Goal: Contribute content: Add original content to the website for others to see

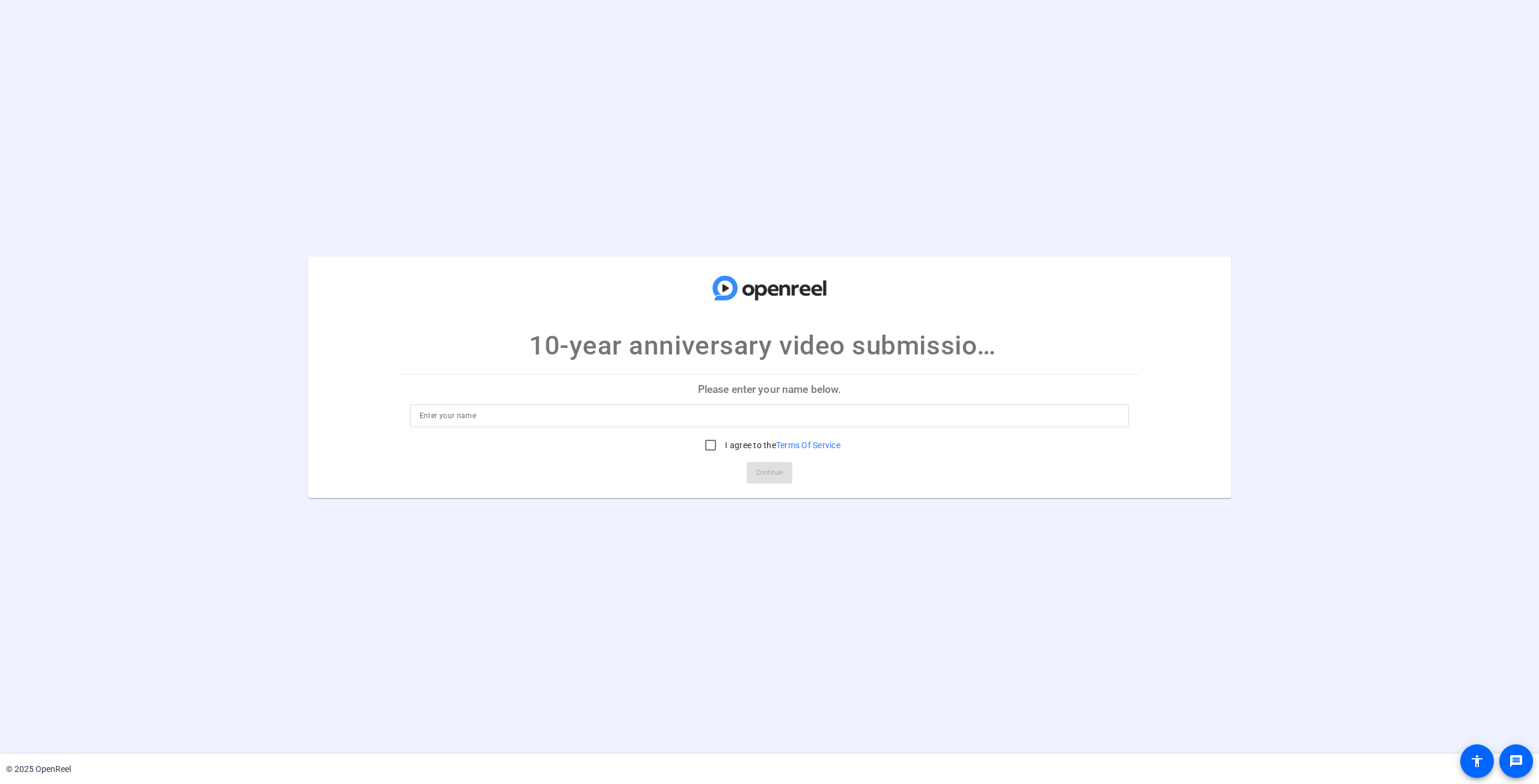
click at [729, 391] on p "Please enter your name below." at bounding box center [770, 389] width 739 height 29
click at [466, 412] on input at bounding box center [770, 416] width 700 height 14
type input "[PERSON_NAME] ([PERSON_NAME])"
click at [710, 448] on input "I agree to the Terms Of Service" at bounding box center [710, 445] width 24 height 24
checkbox input "true"
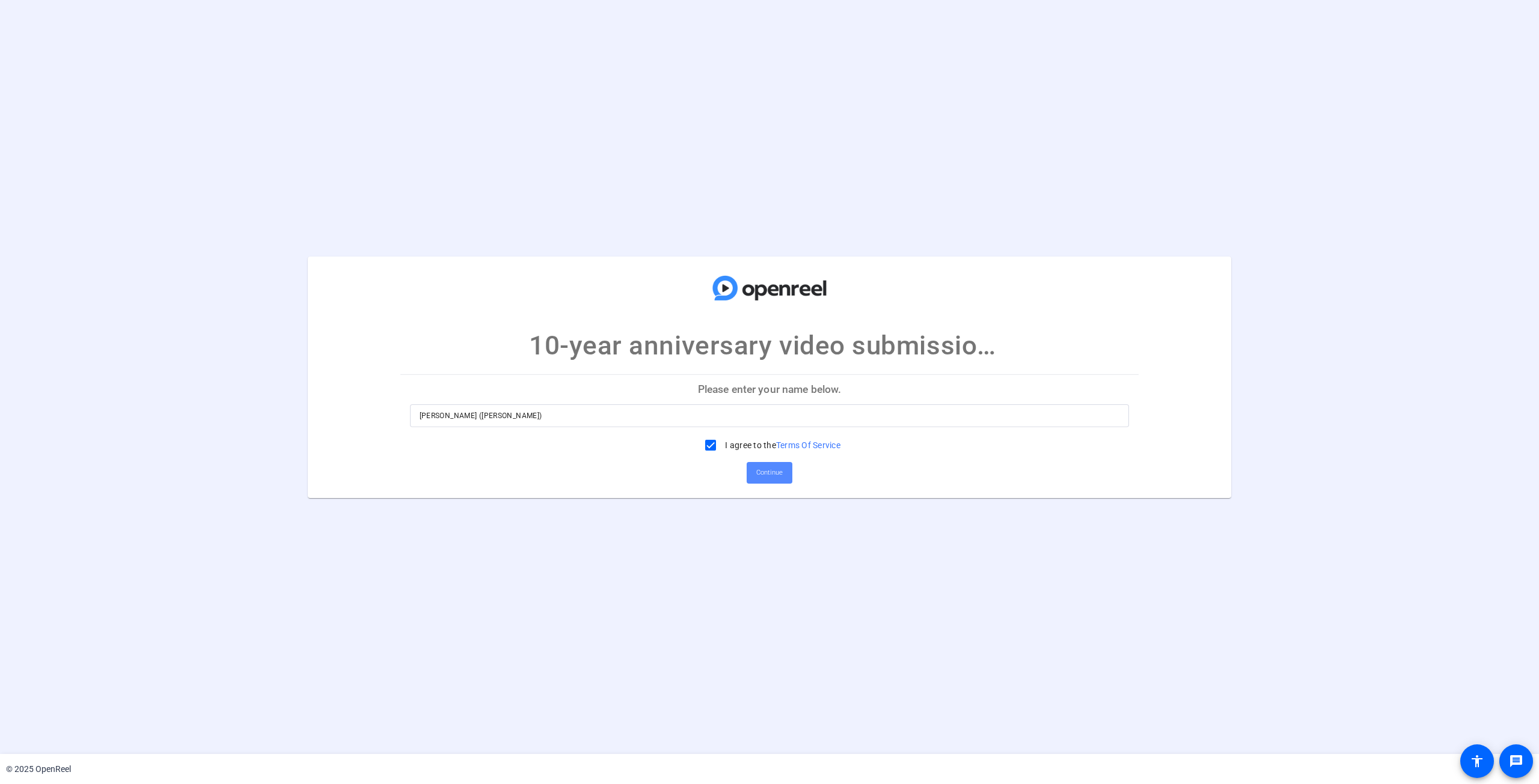
click at [788, 474] on span at bounding box center [770, 472] width 46 height 29
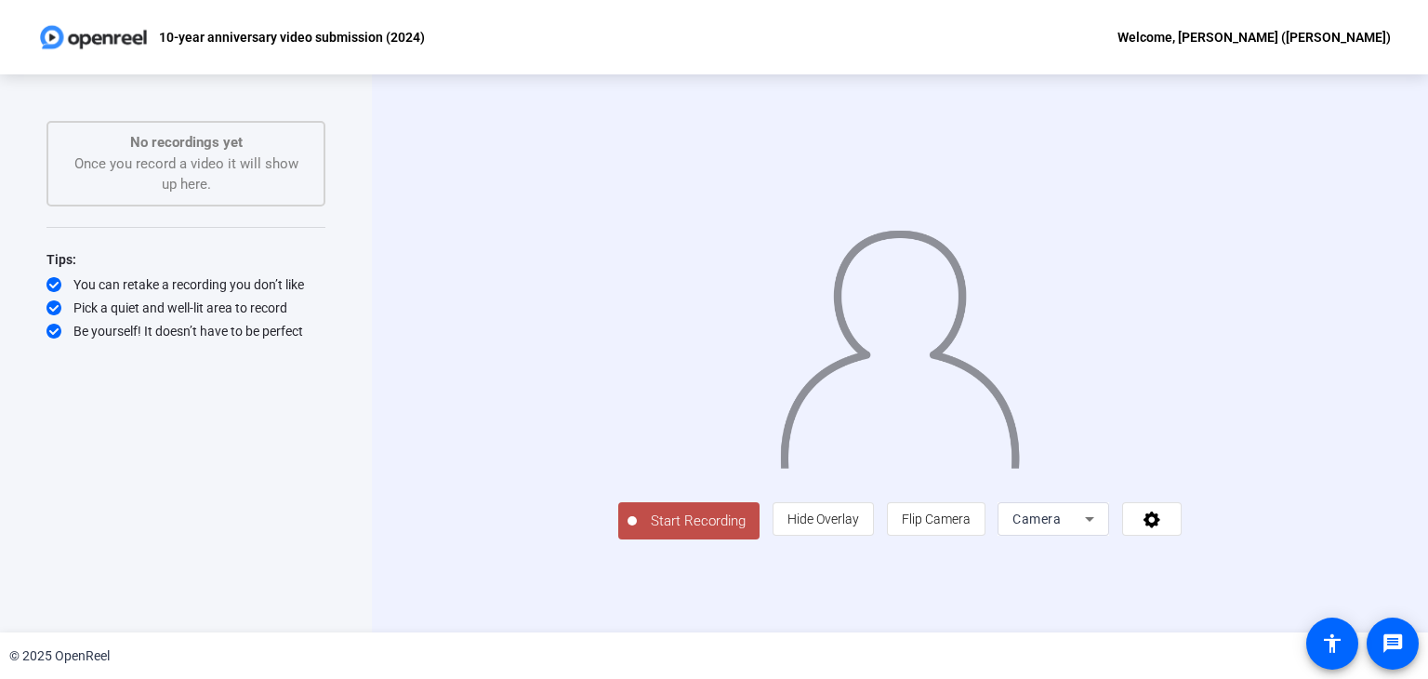
click at [637, 532] on span "Start Recording" at bounding box center [698, 520] width 123 height 21
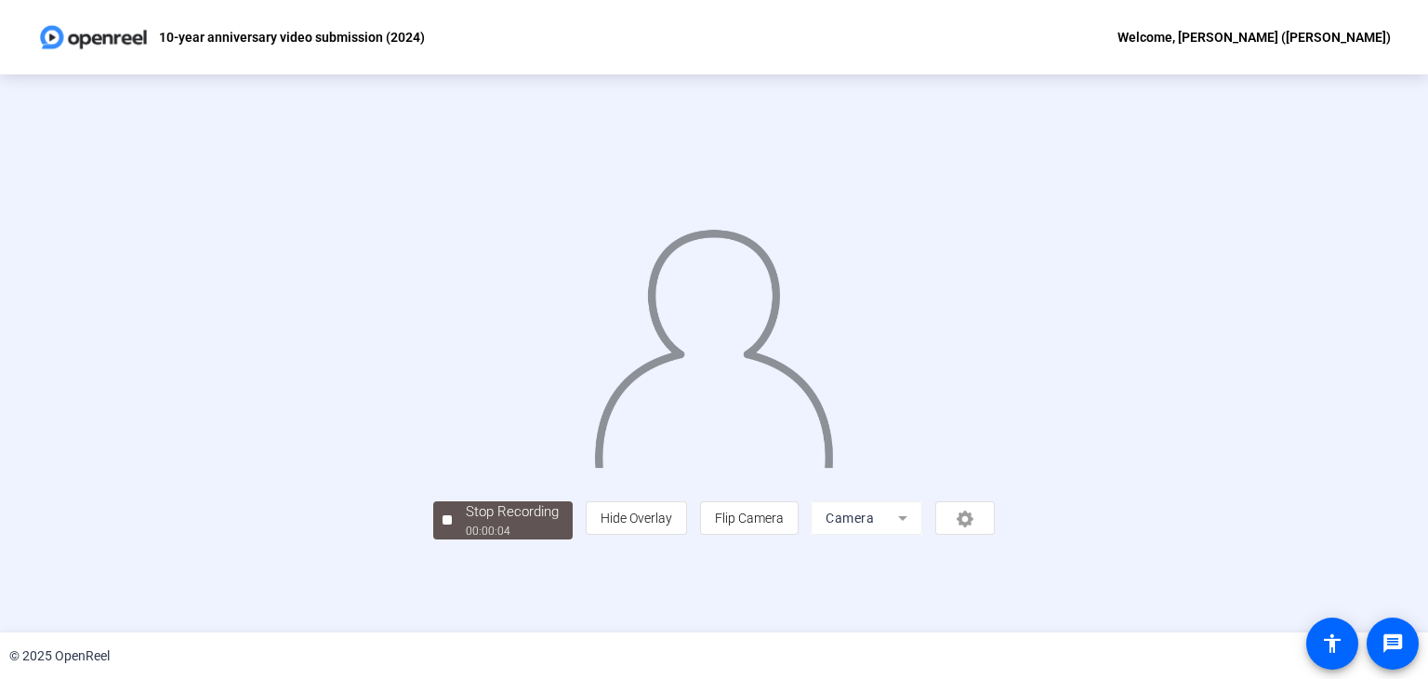
scroll to position [56, 0]
click at [466, 522] on div "Stop Recording" at bounding box center [512, 511] width 93 height 21
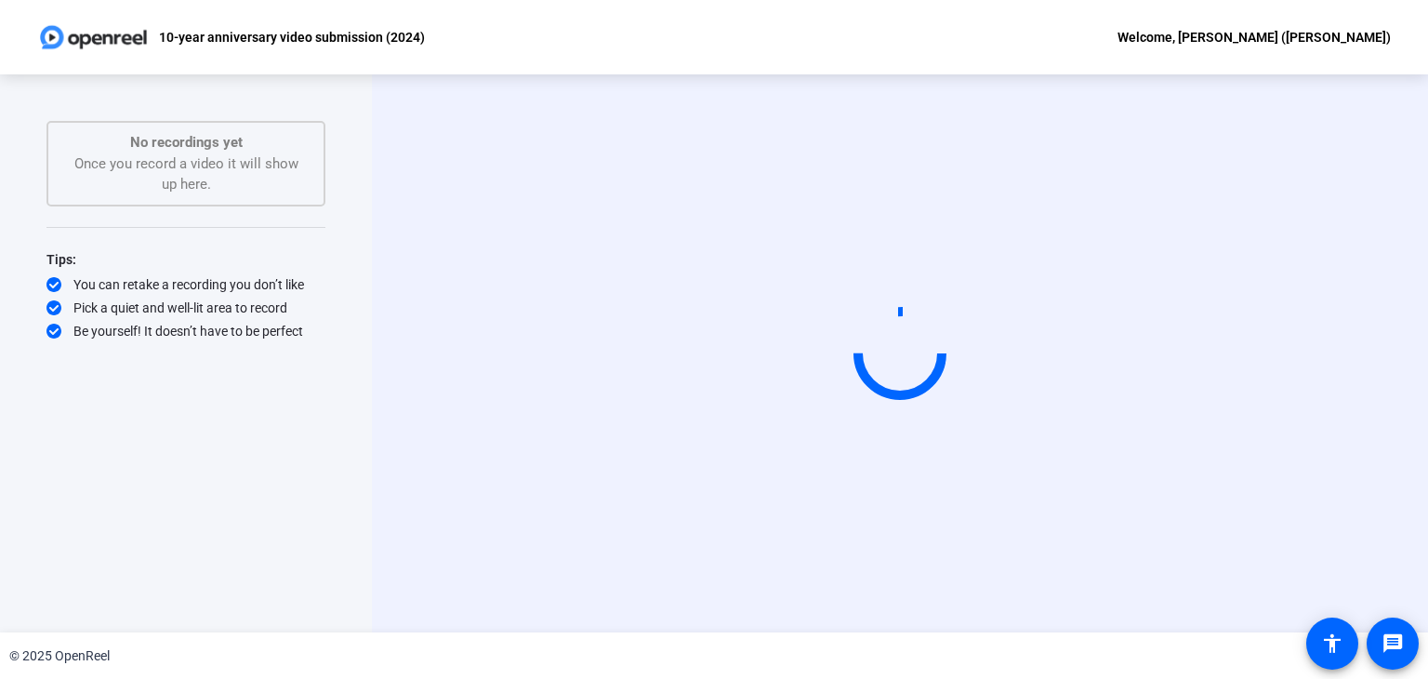
scroll to position [0, 0]
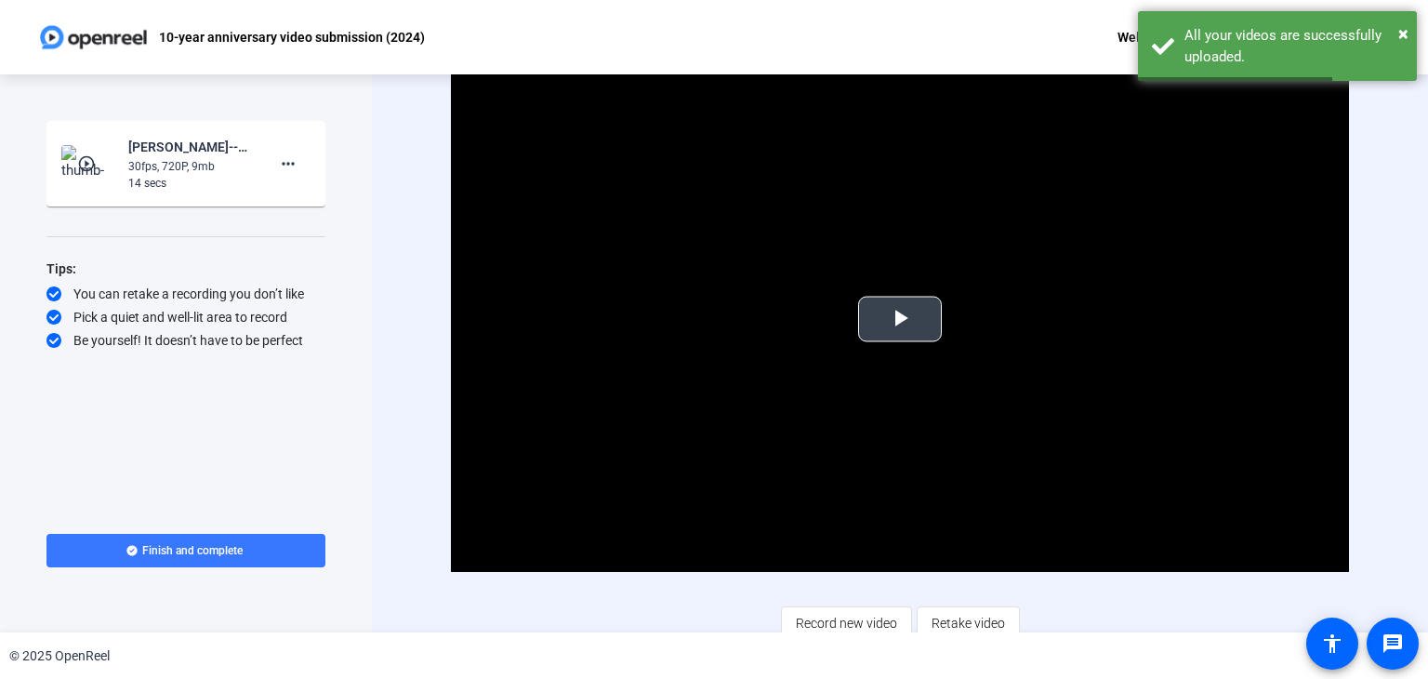
click at [900, 319] on span "Video Player" at bounding box center [900, 319] width 0 height 0
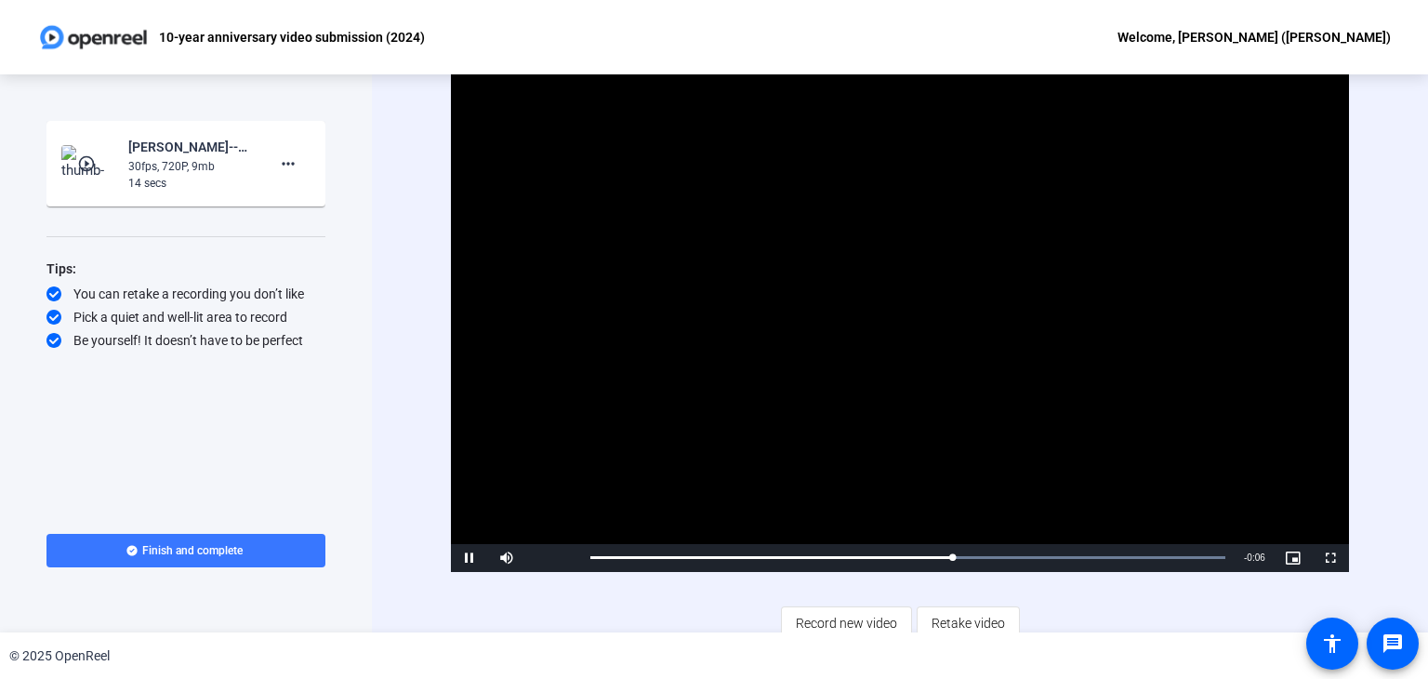
scroll to position [11, 0]
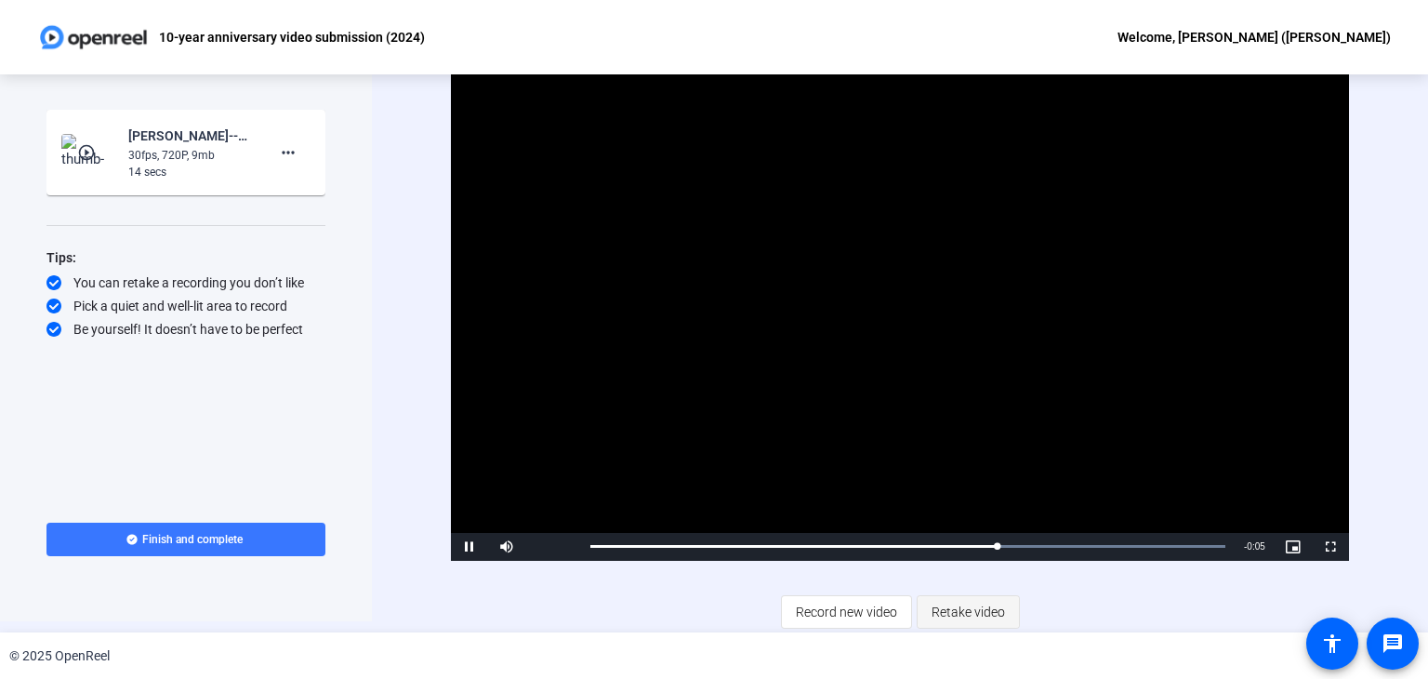
click at [952, 611] on span "Retake video" at bounding box center [968, 611] width 73 height 35
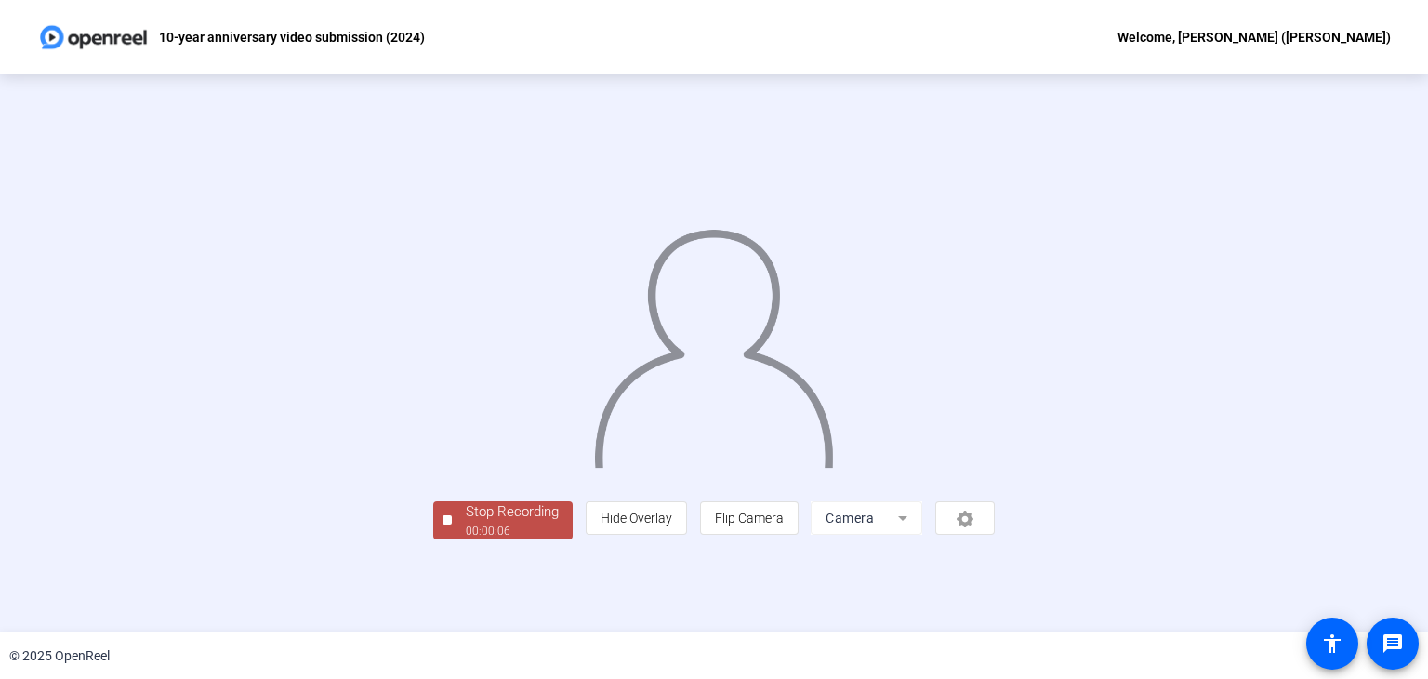
scroll to position [56, 0]
click at [466, 522] on div "Stop Recording" at bounding box center [512, 511] width 93 height 21
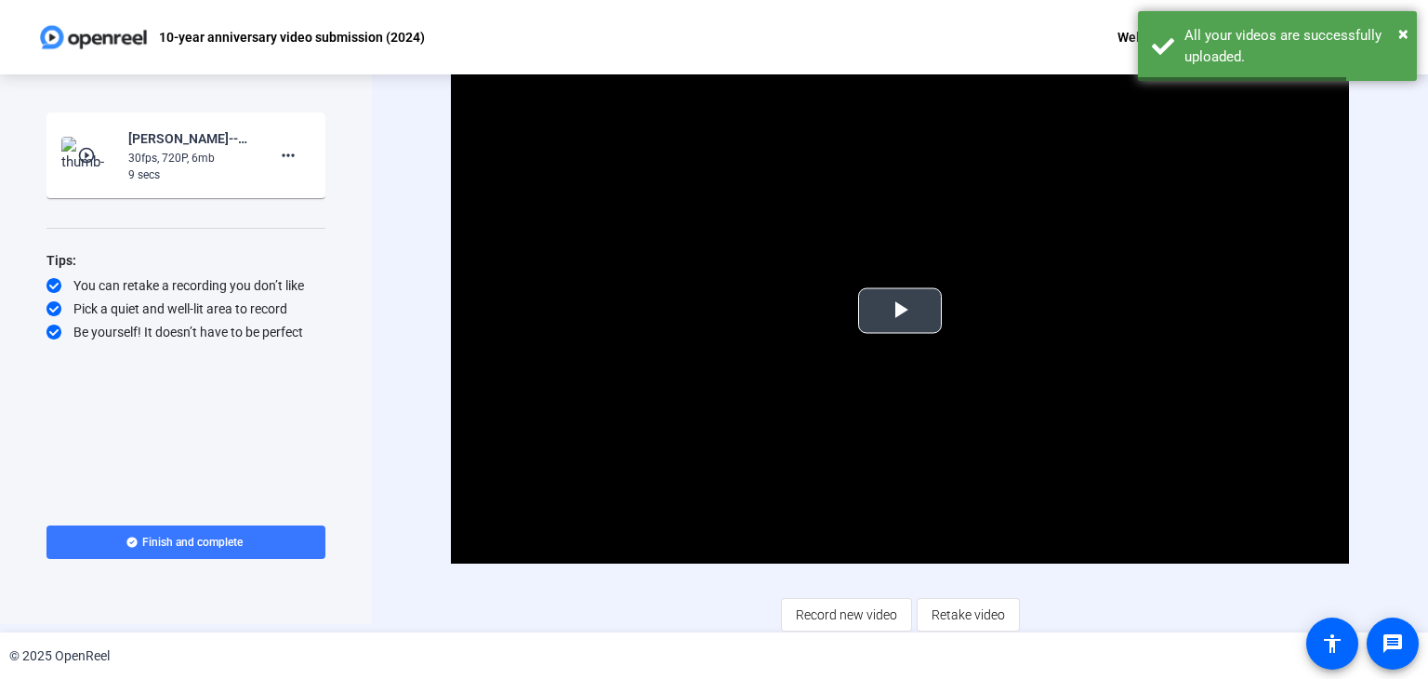
scroll to position [11, 0]
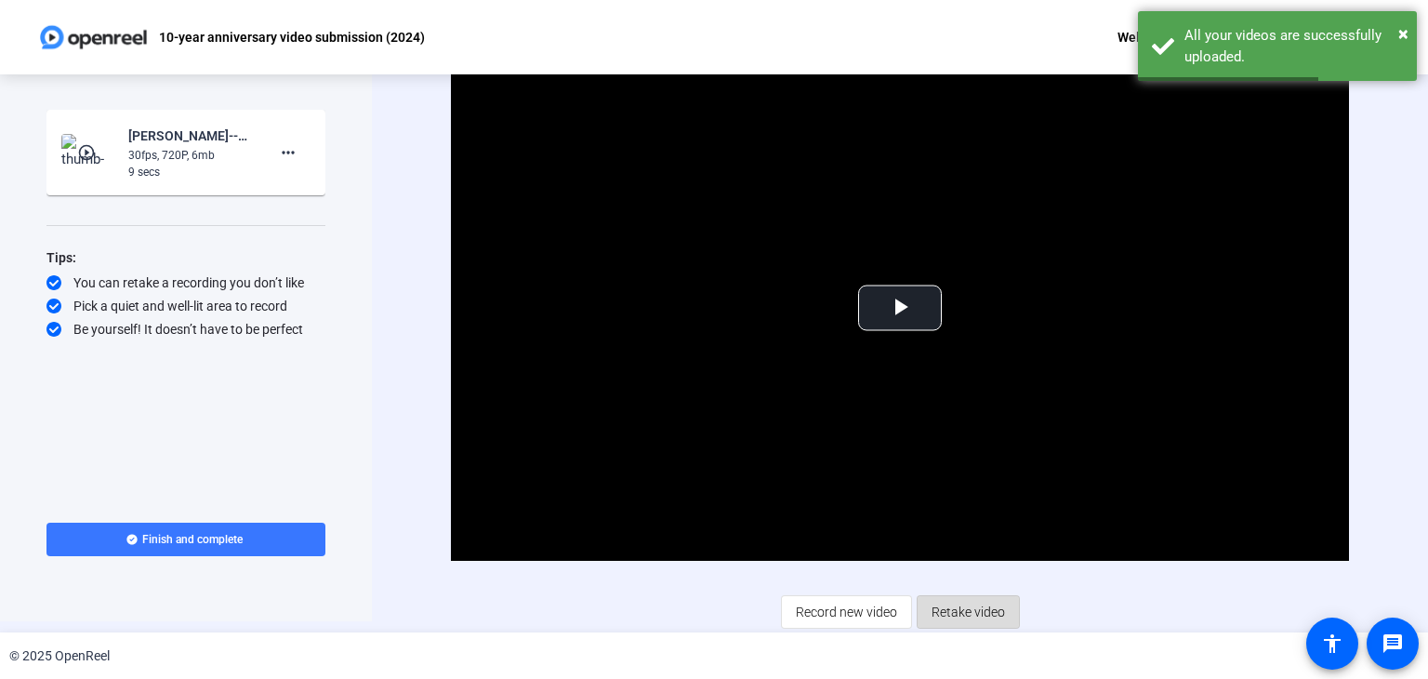
click at [949, 600] on span "Retake video" at bounding box center [968, 611] width 73 height 35
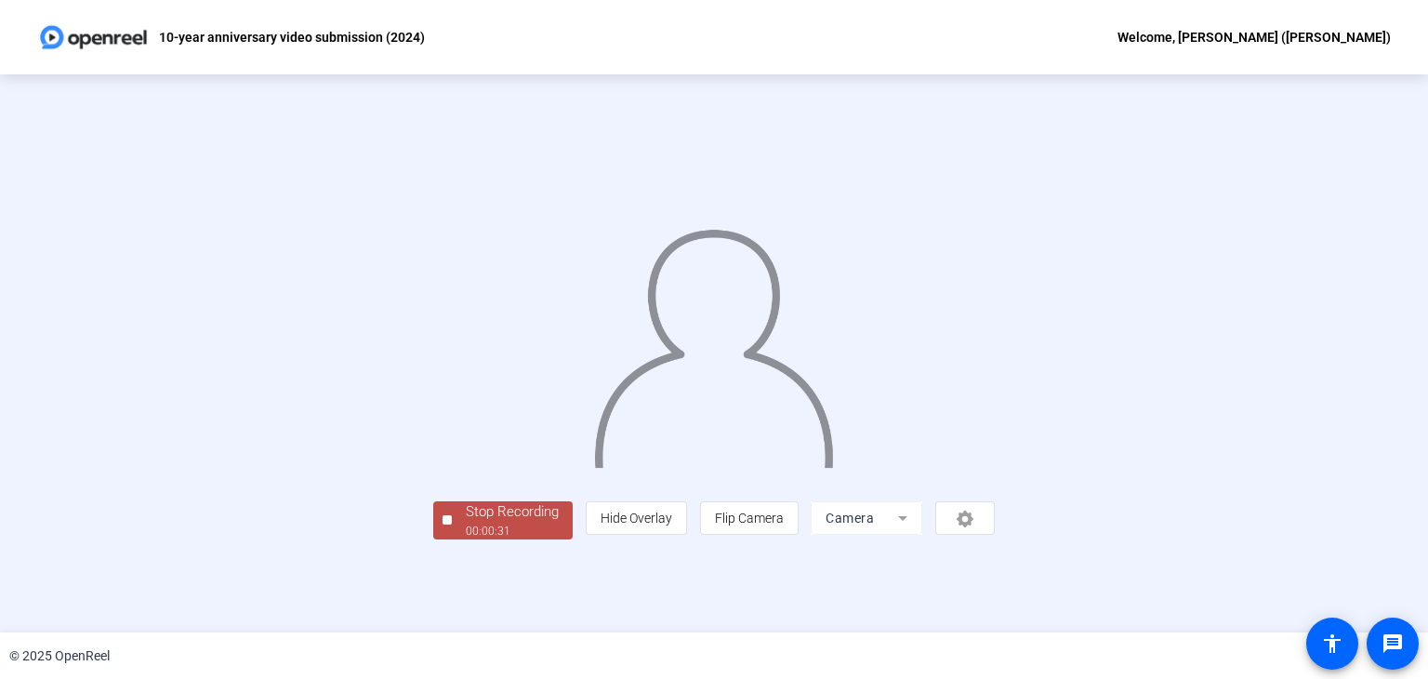
scroll to position [56, 0]
click at [466, 522] on div "Stop Recording" at bounding box center [512, 511] width 93 height 21
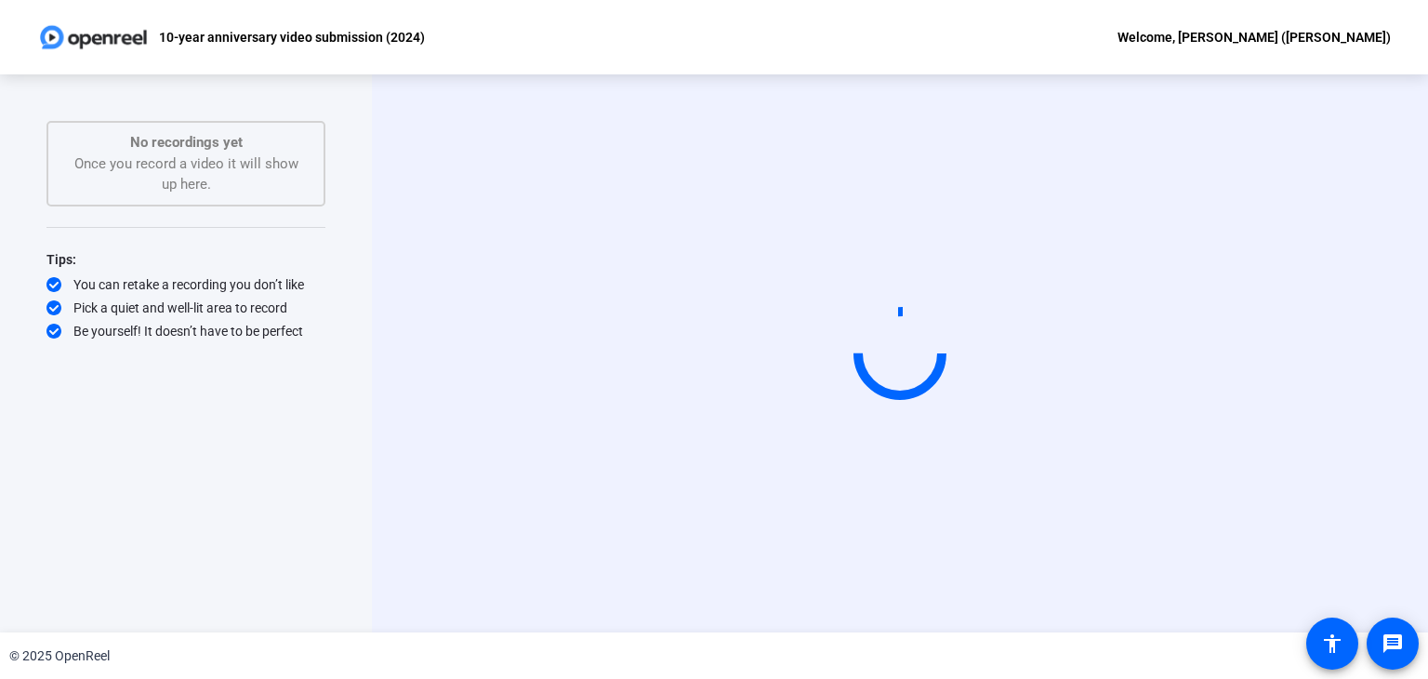
scroll to position [0, 0]
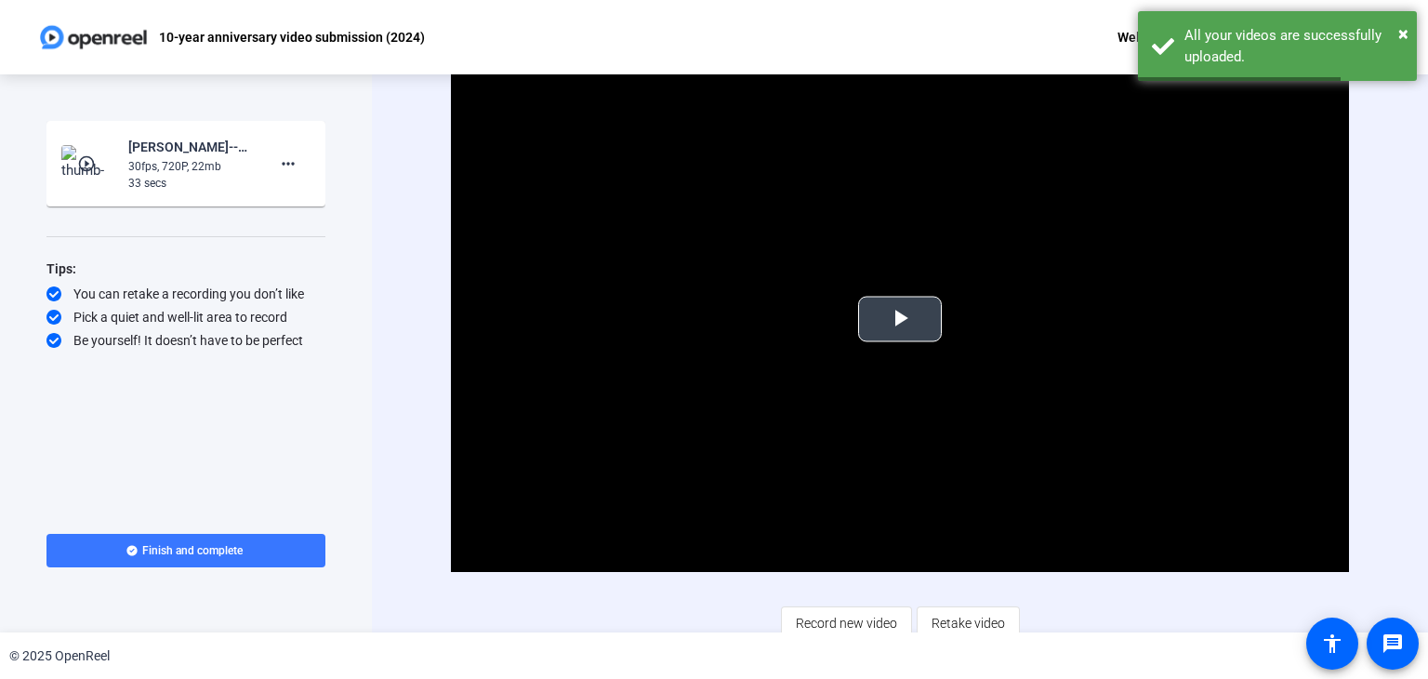
click at [885, 358] on video "Video Player" at bounding box center [900, 319] width 898 height 505
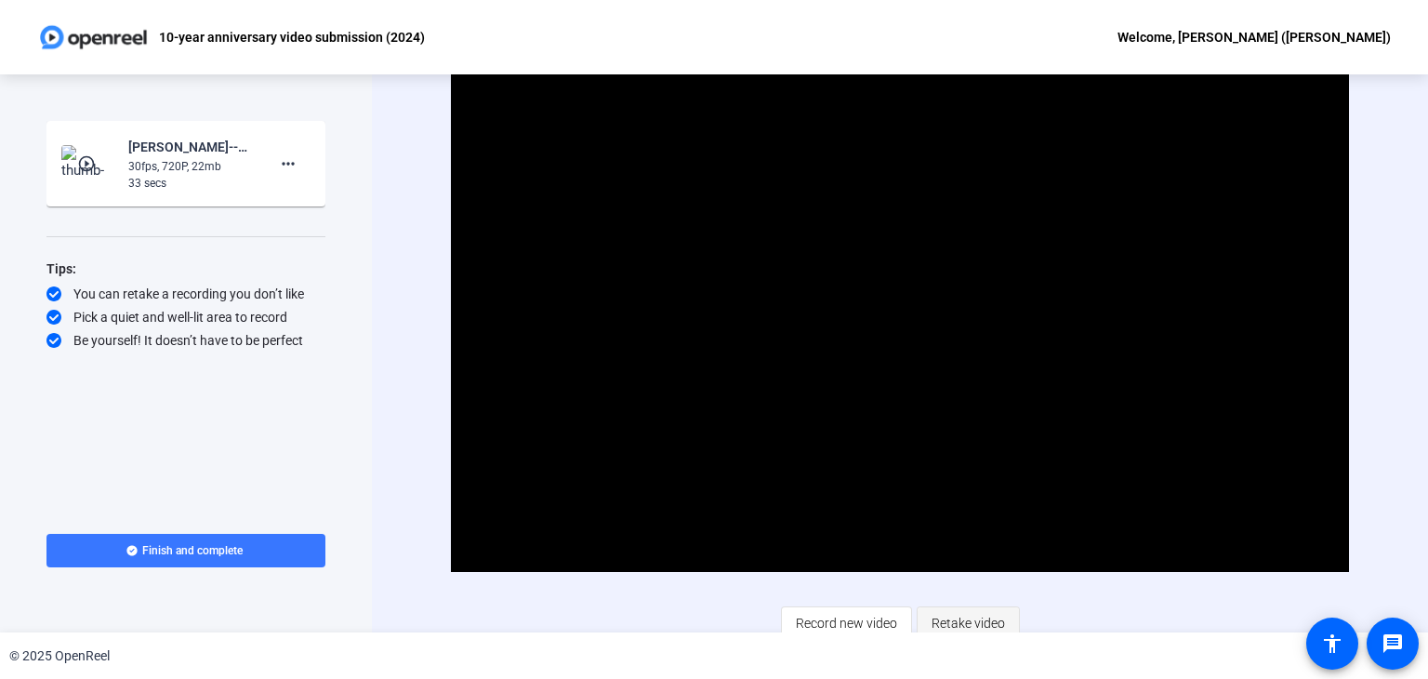
click at [955, 619] on span "Retake video" at bounding box center [968, 622] width 73 height 35
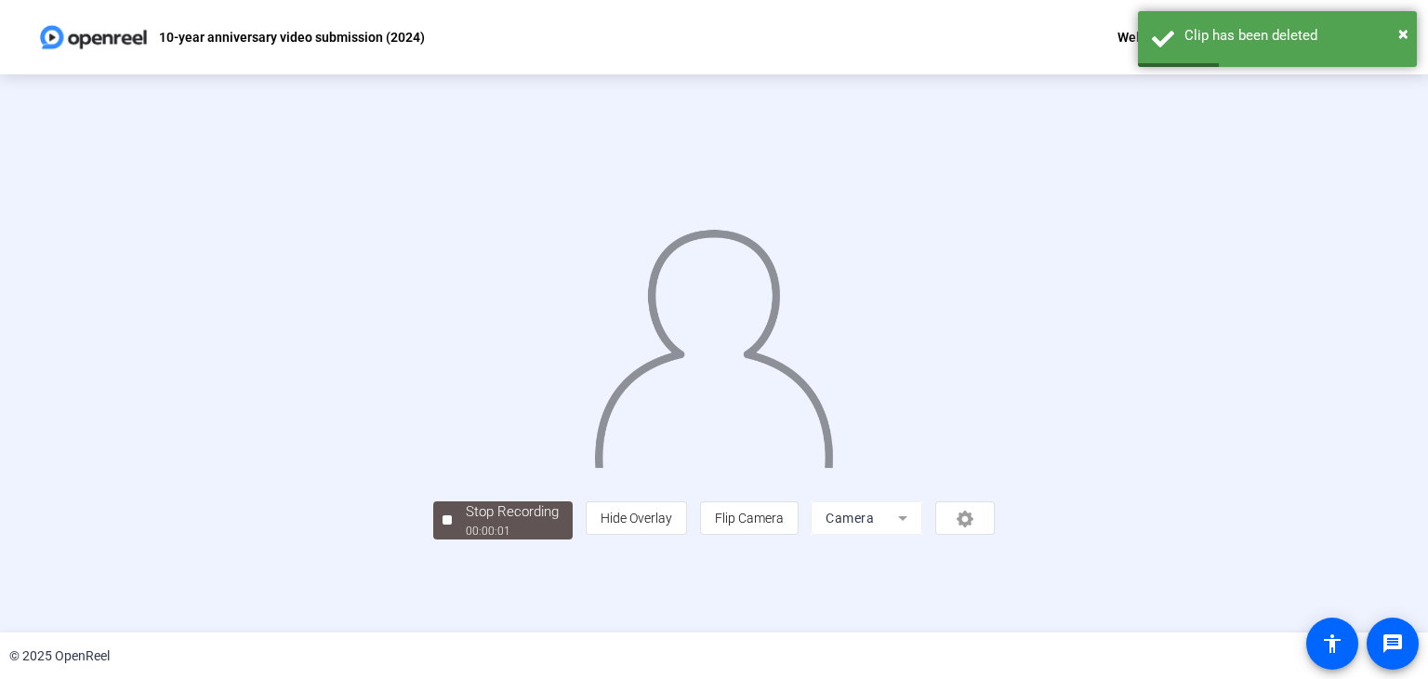
scroll to position [56, 0]
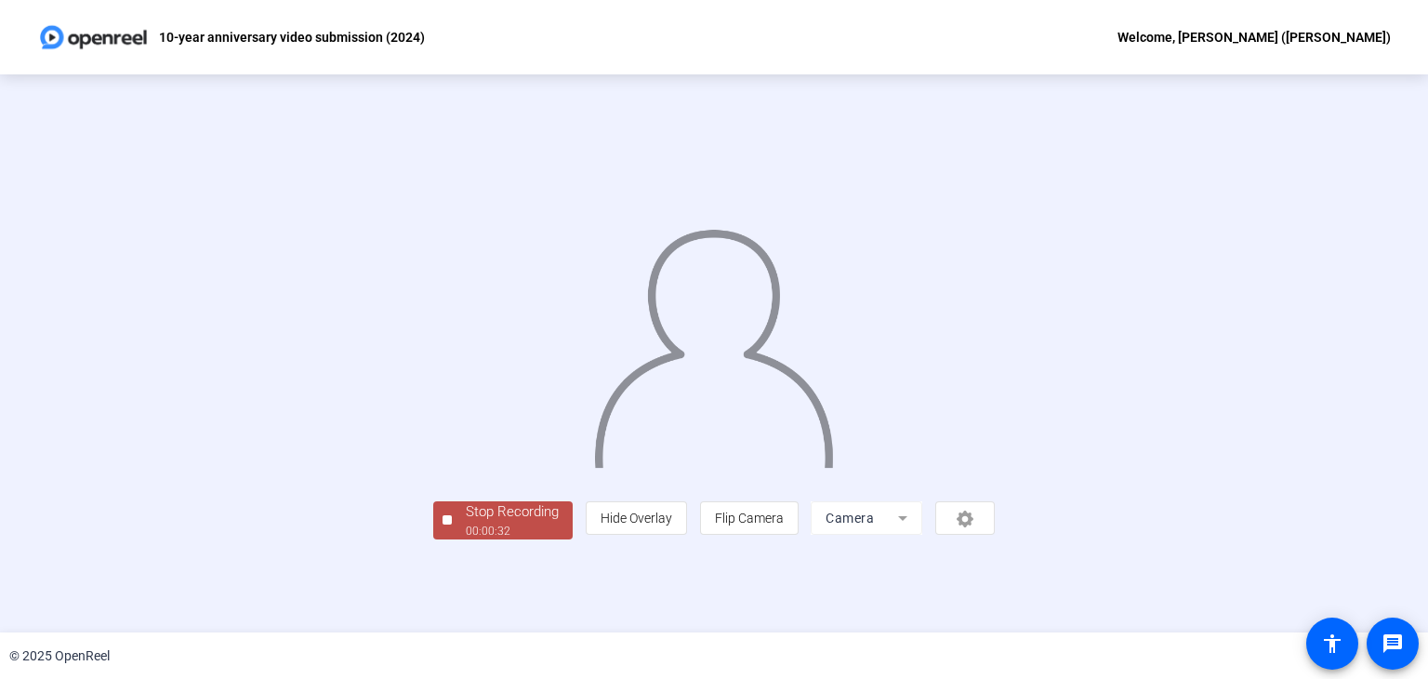
click at [466, 539] on div "00:00:32" at bounding box center [512, 530] width 93 height 17
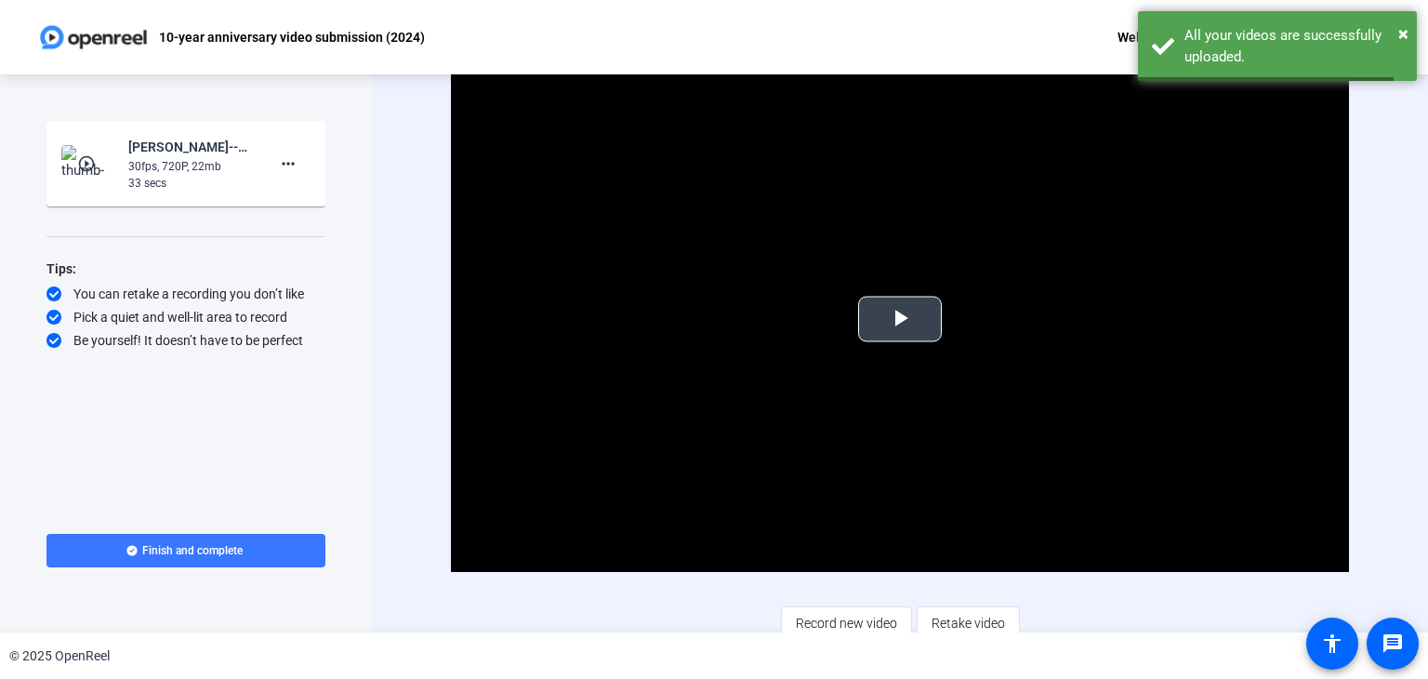
scroll to position [11, 0]
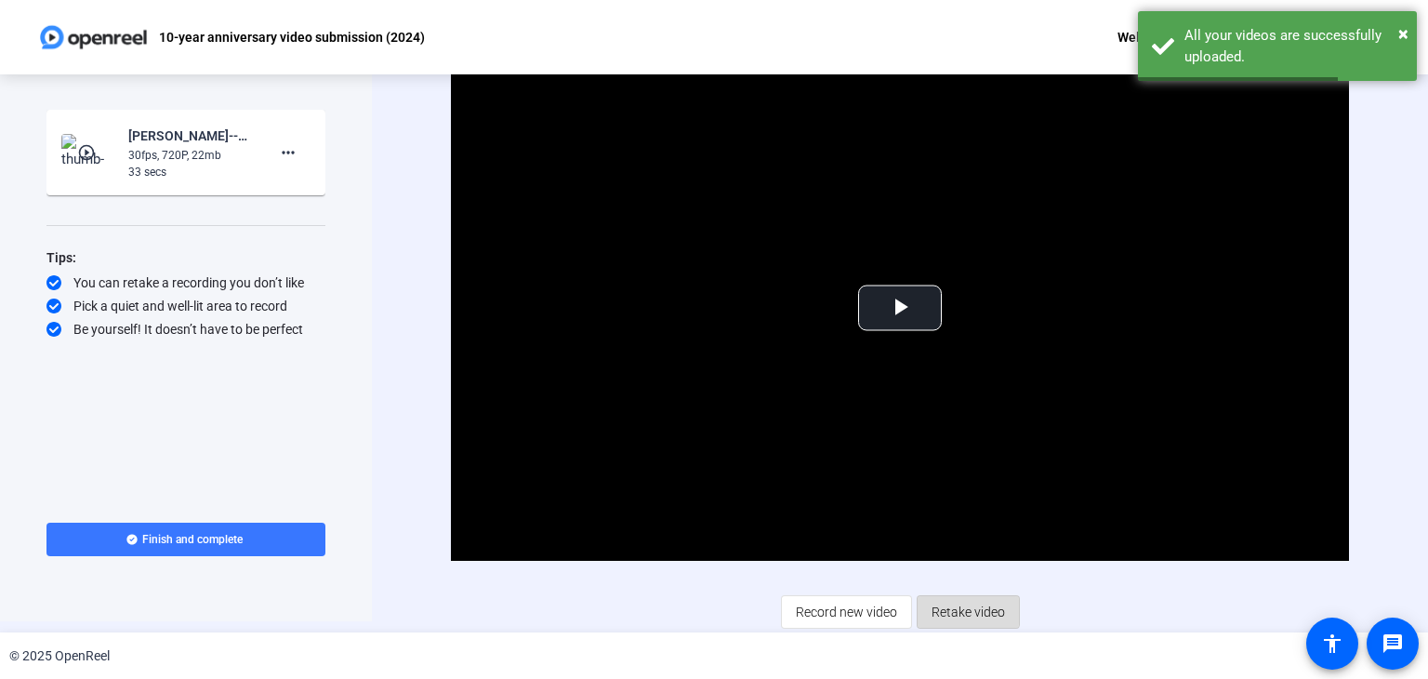
click at [955, 603] on span "Retake video" at bounding box center [968, 611] width 73 height 35
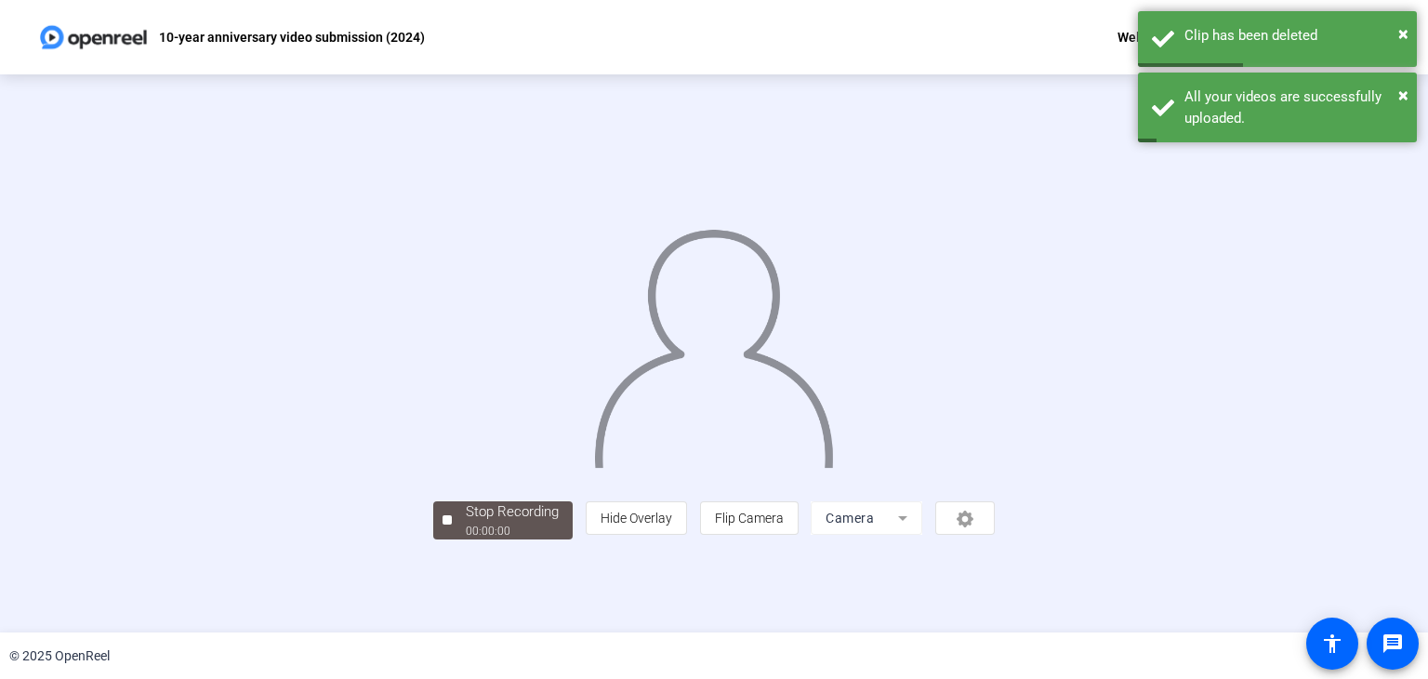
scroll to position [56, 0]
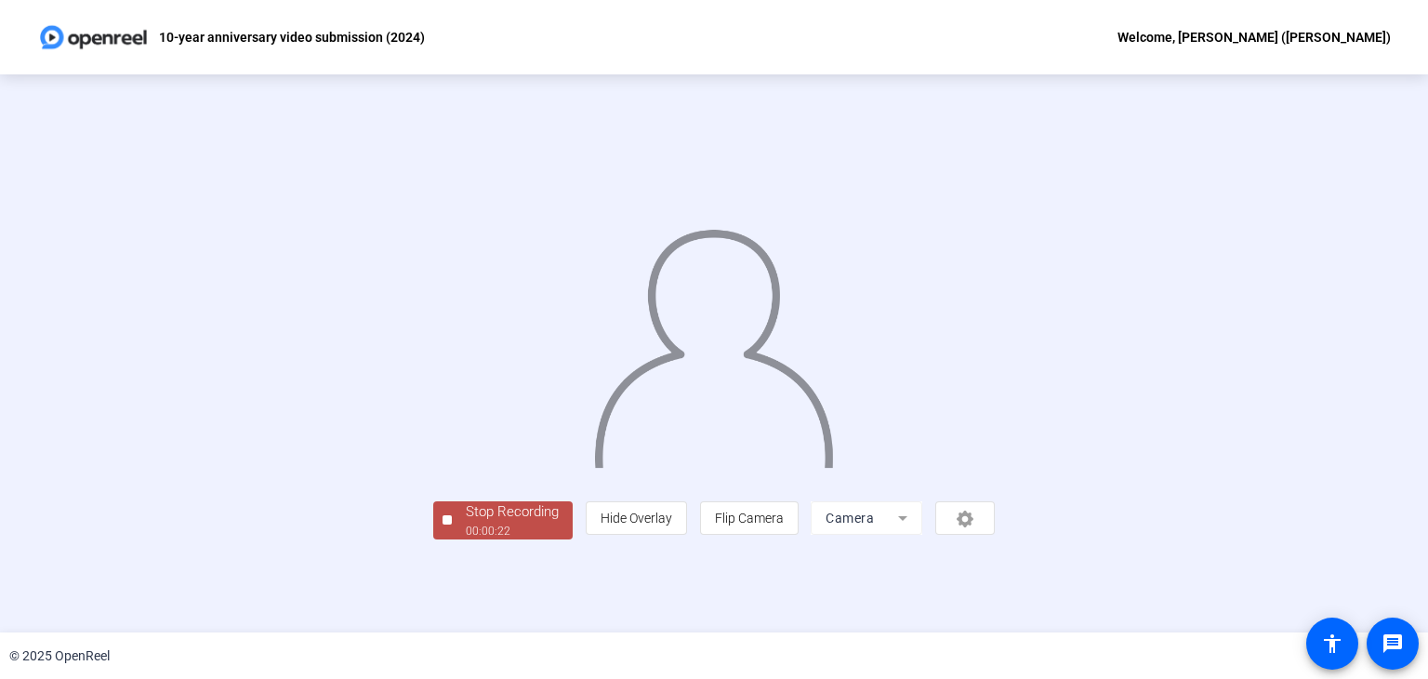
click at [466, 522] on div "Stop Recording" at bounding box center [512, 511] width 93 height 21
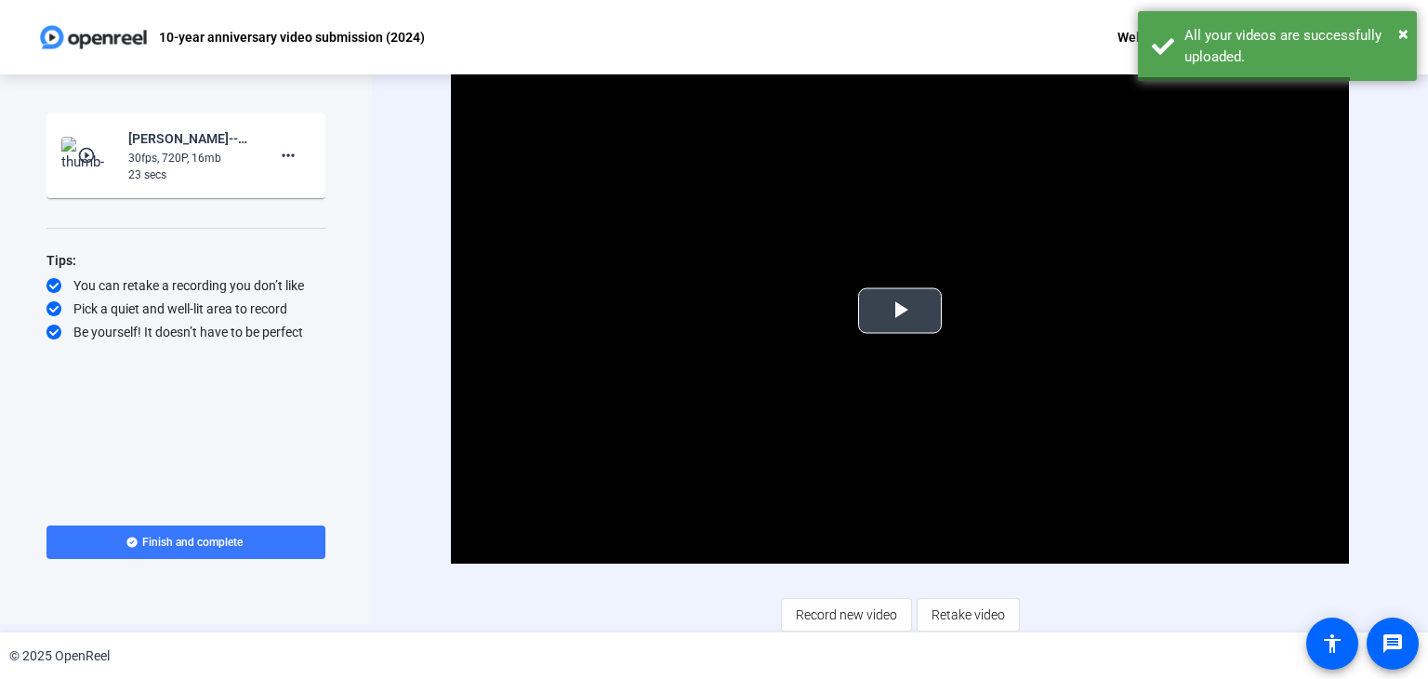
scroll to position [11, 0]
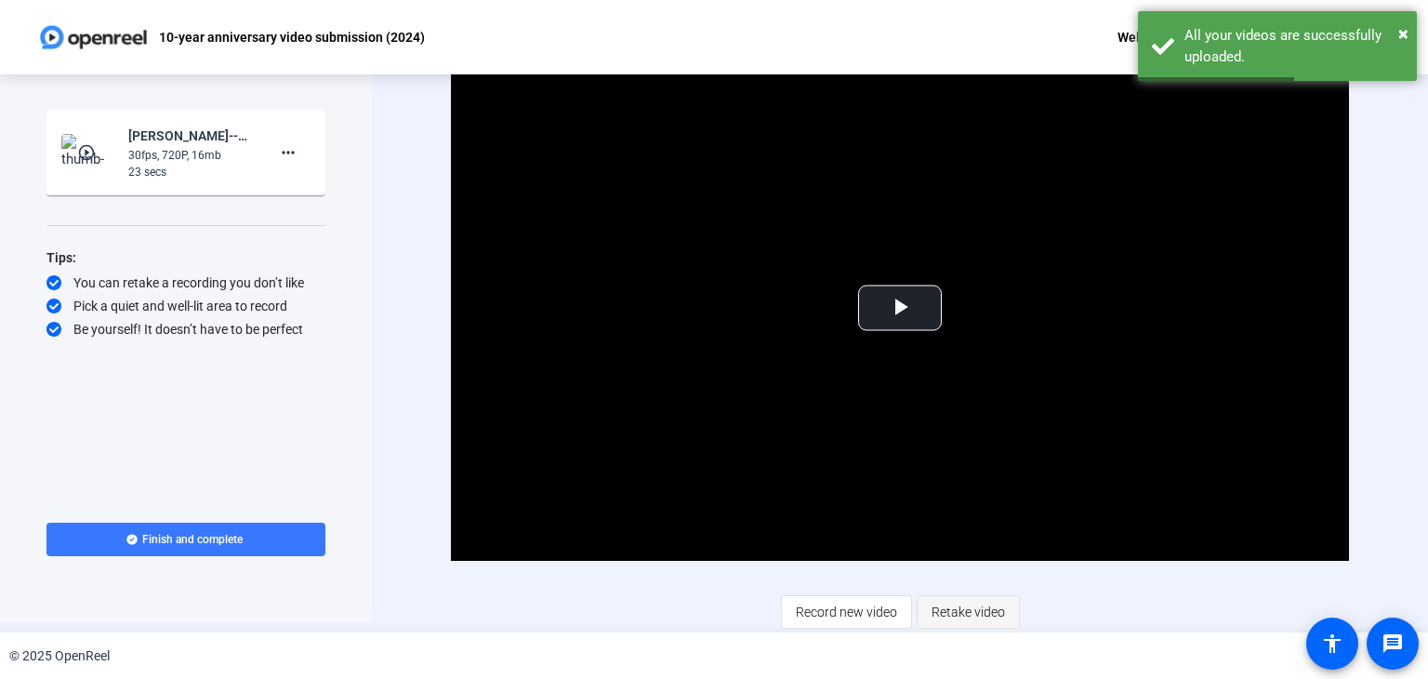
click at [978, 620] on span "Retake video" at bounding box center [968, 611] width 73 height 35
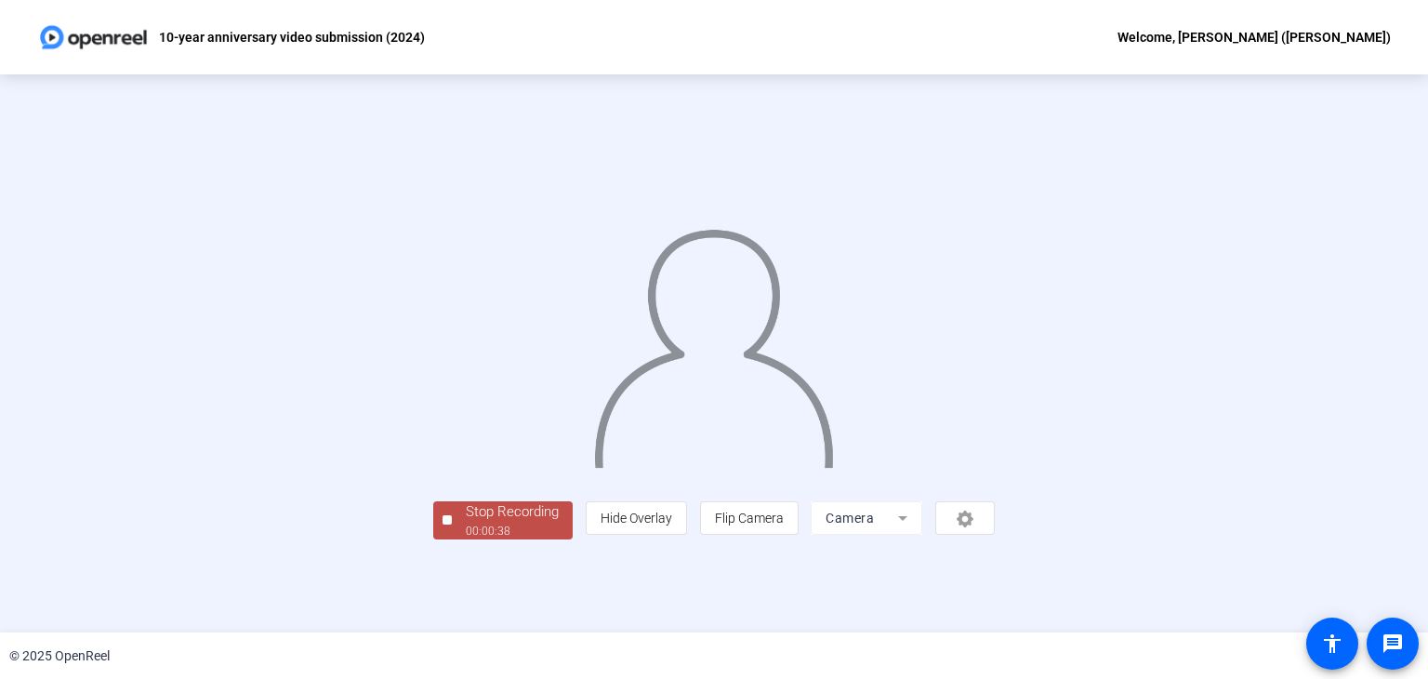
scroll to position [56, 0]
click at [466, 539] on div "00:00:40" at bounding box center [512, 530] width 93 height 17
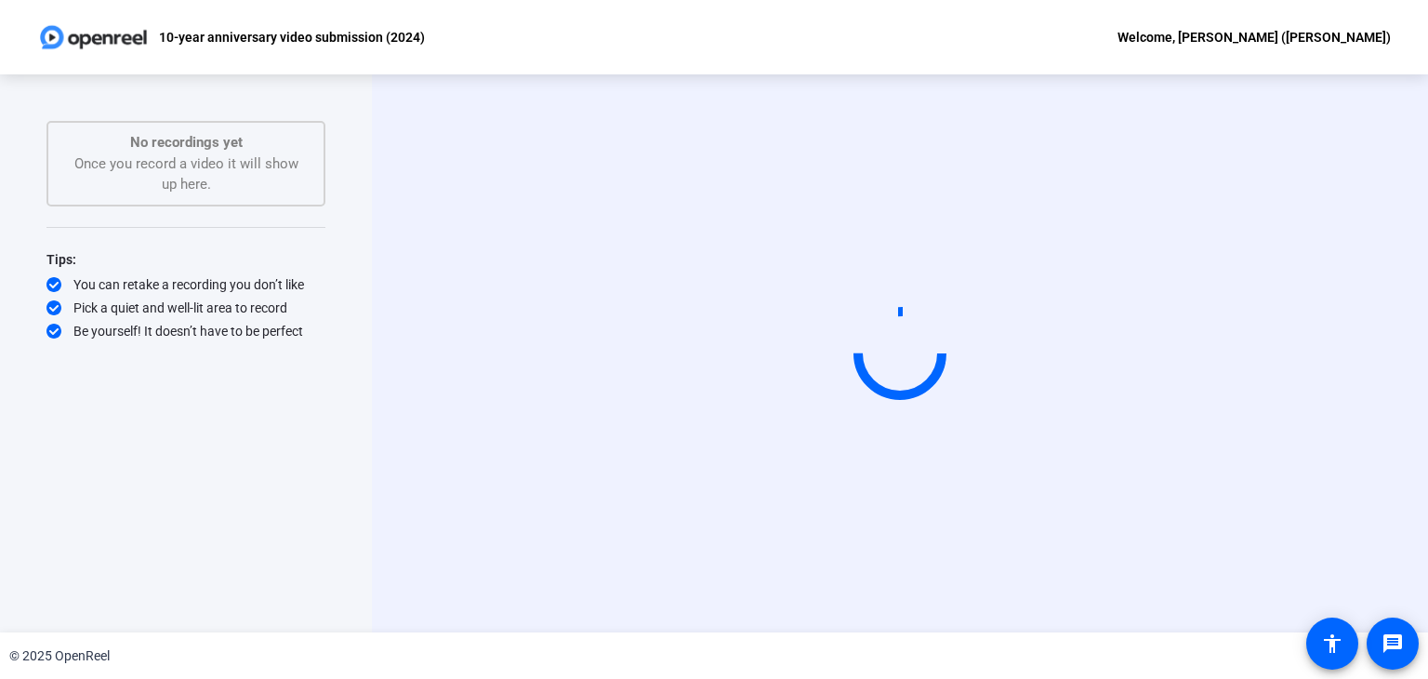
scroll to position [0, 0]
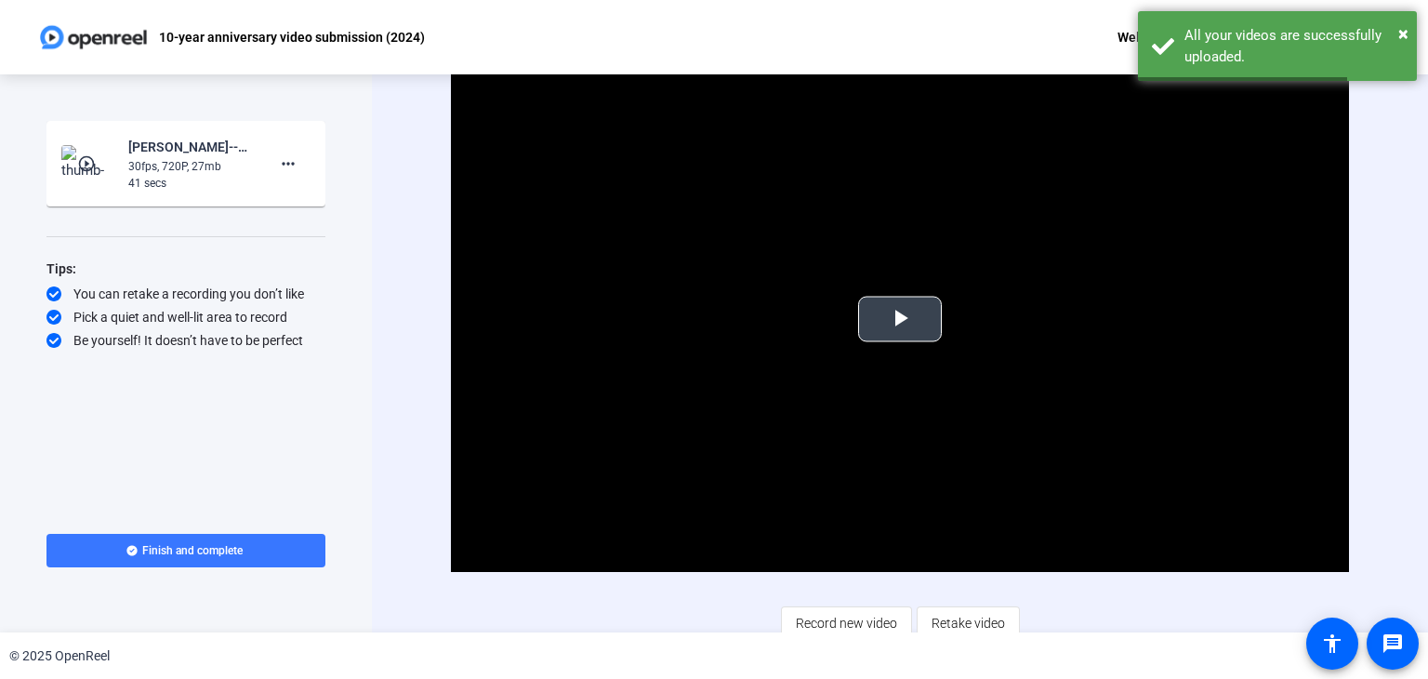
click at [900, 319] on span "Video Player" at bounding box center [900, 319] width 0 height 0
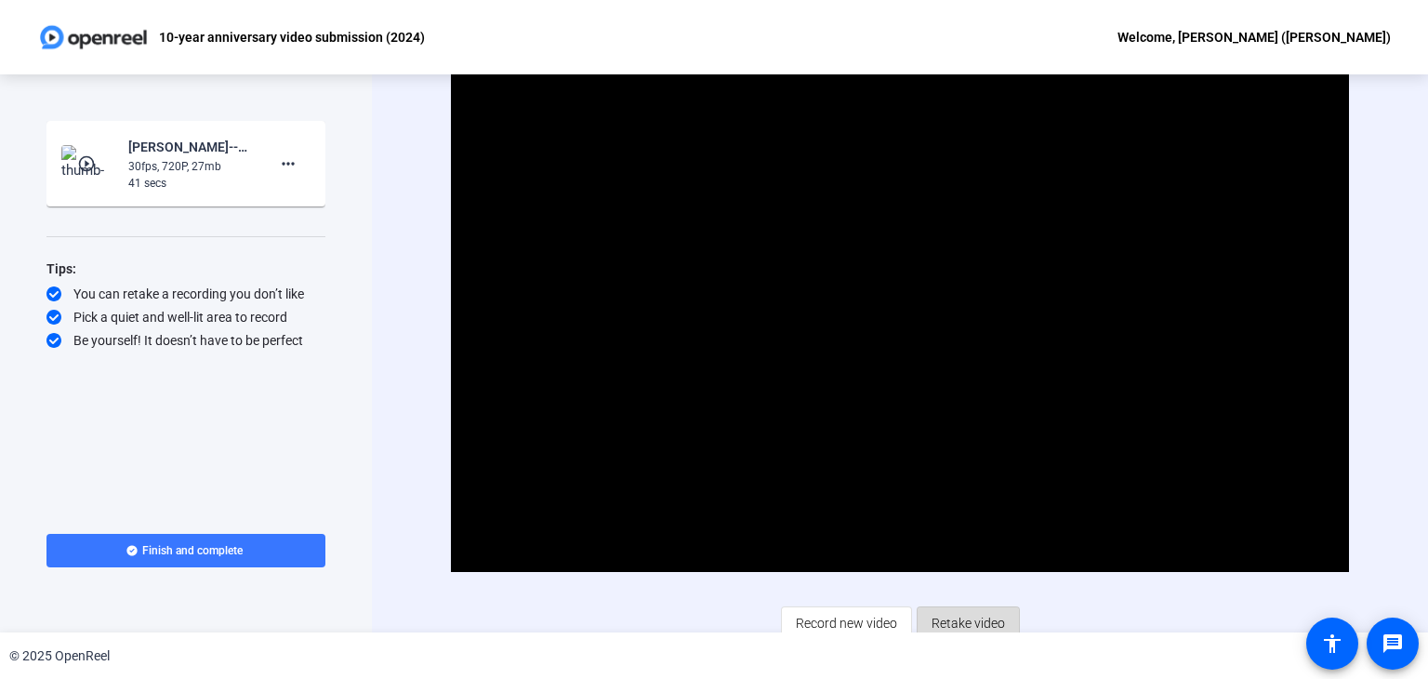
click at [997, 623] on span "Retake video" at bounding box center [968, 622] width 73 height 35
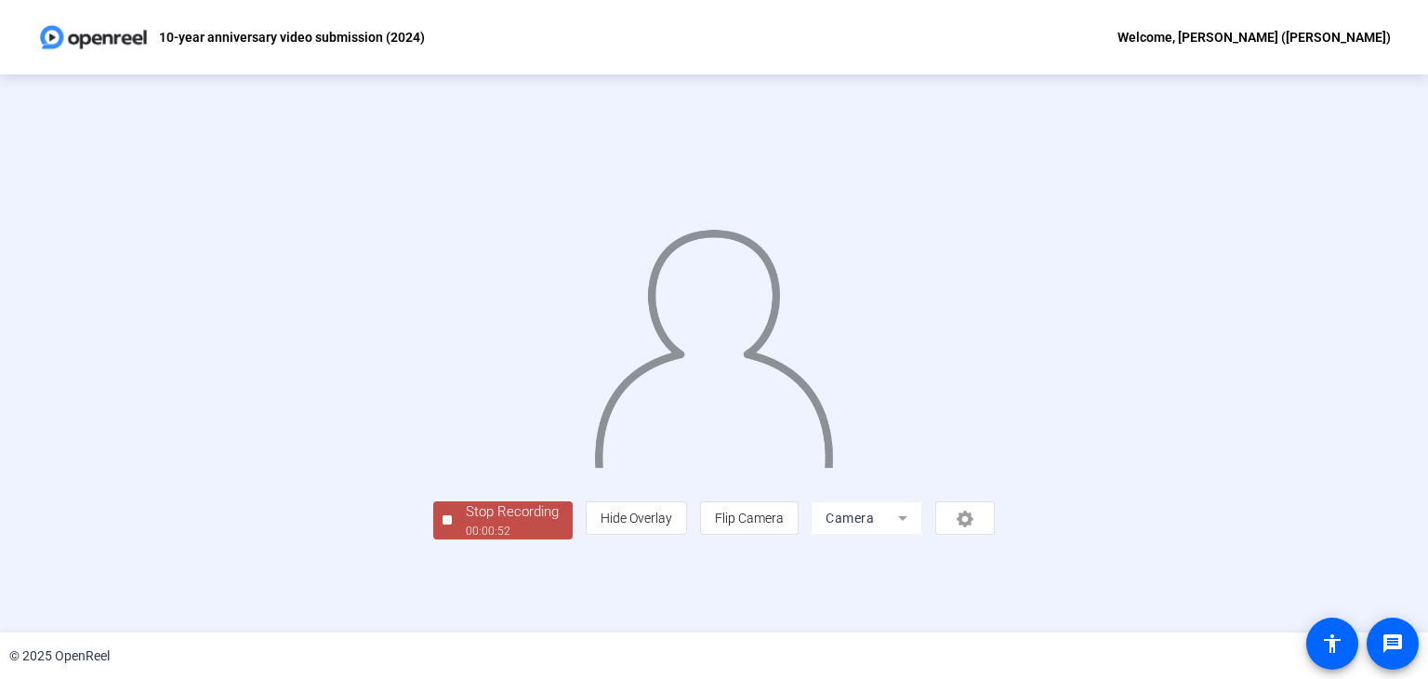
scroll to position [56, 0]
click at [466, 539] on div "00:00:52" at bounding box center [512, 530] width 93 height 17
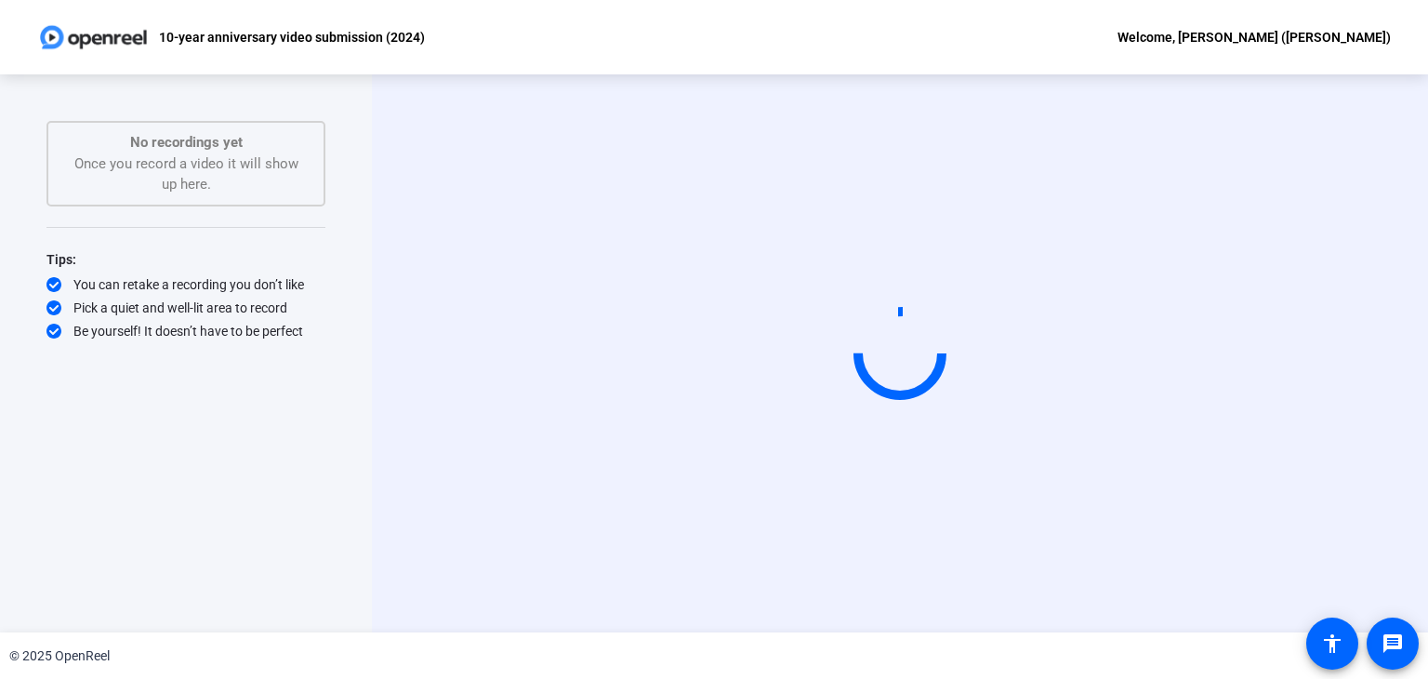
scroll to position [0, 0]
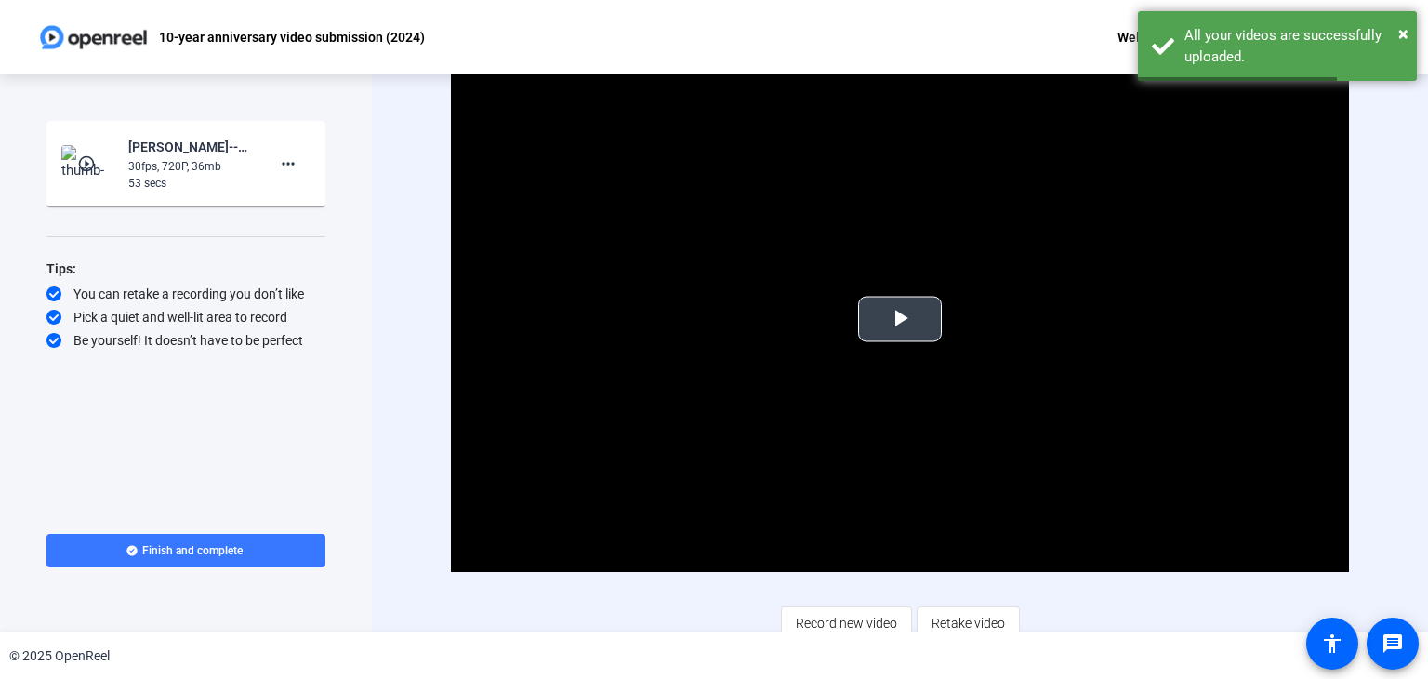
click at [900, 319] on span "Video Player" at bounding box center [900, 319] width 0 height 0
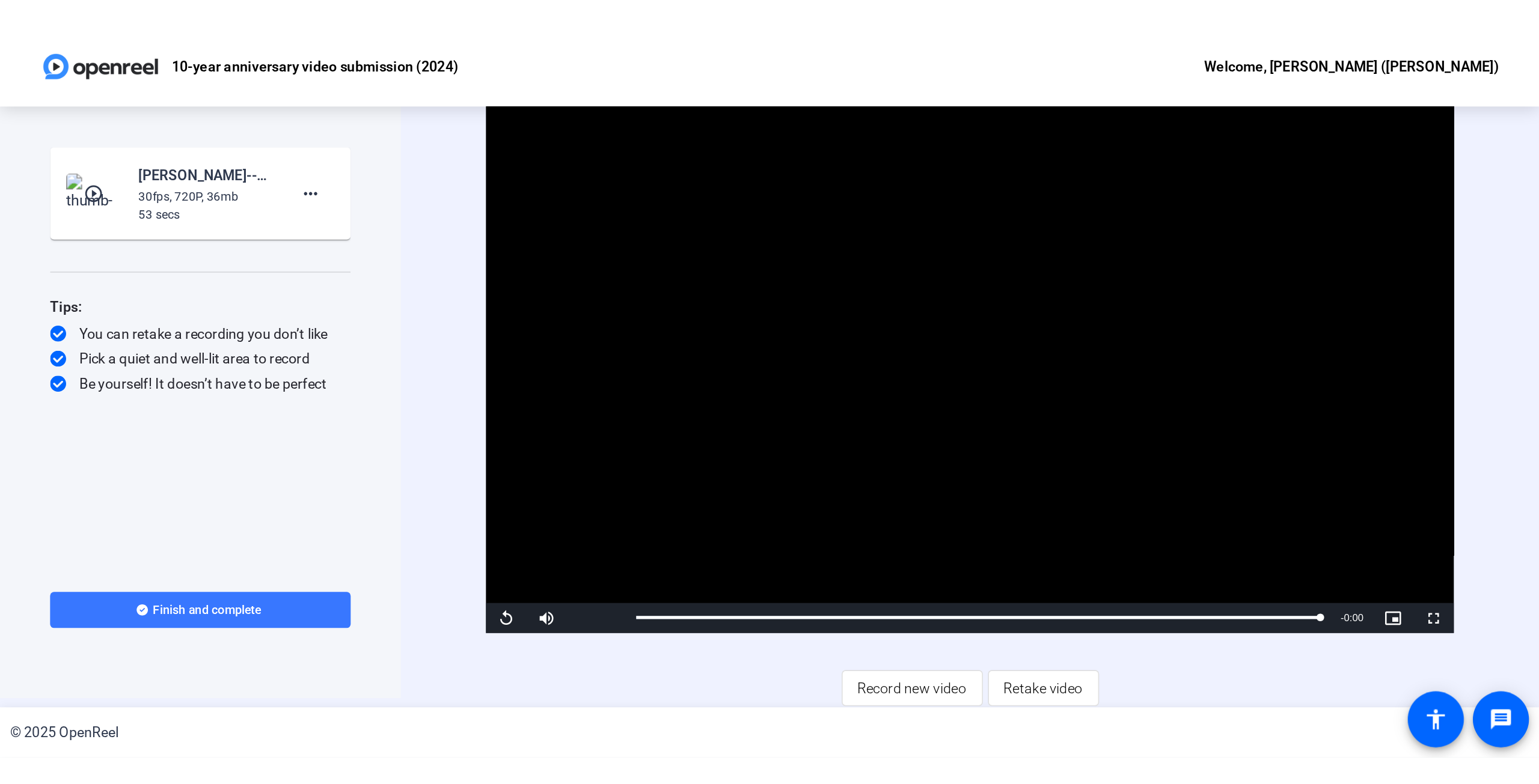
scroll to position [7, 0]
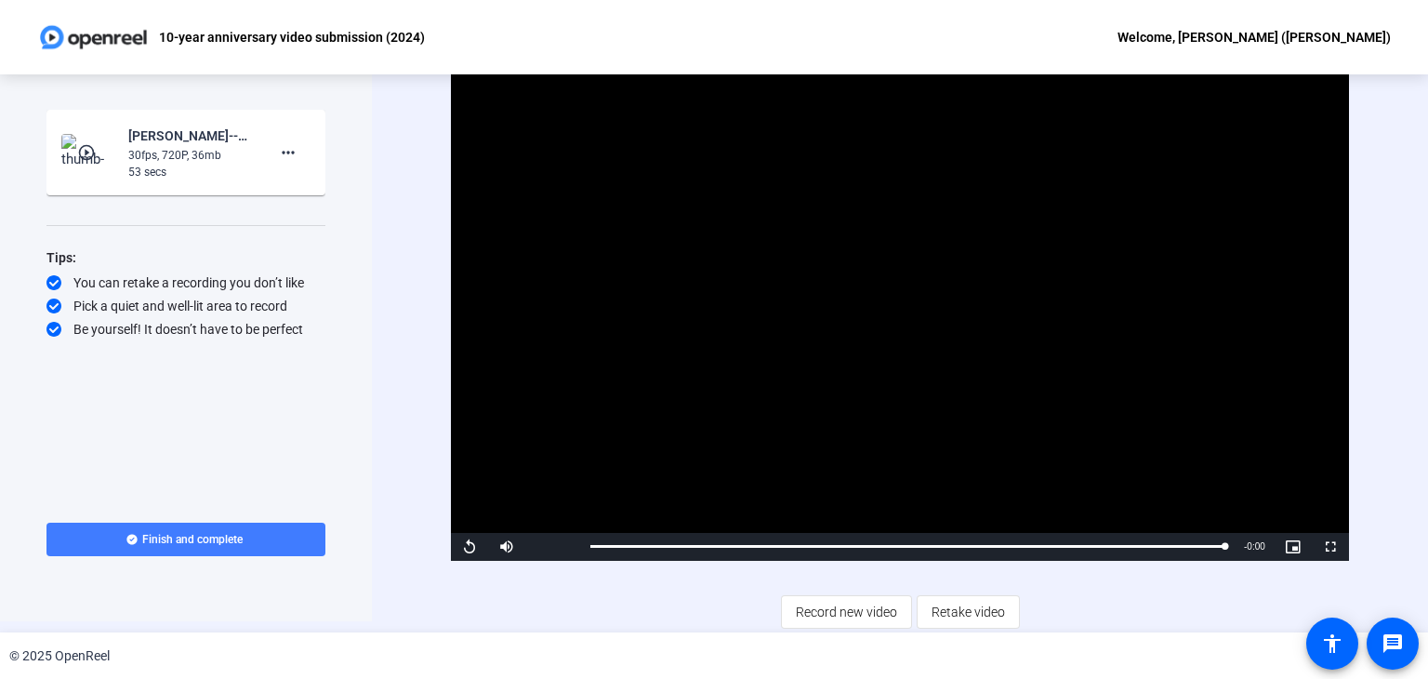
click at [193, 540] on span "Finish and complete" at bounding box center [192, 539] width 100 height 15
